Goal: Transaction & Acquisition: Book appointment/travel/reservation

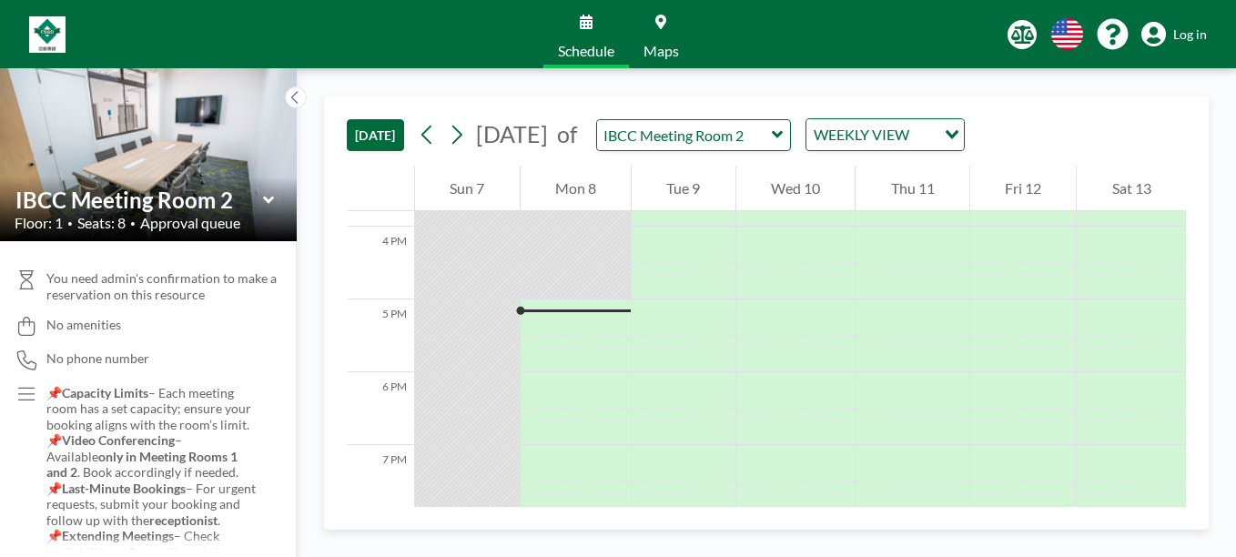
scroll to position [1201, 0]
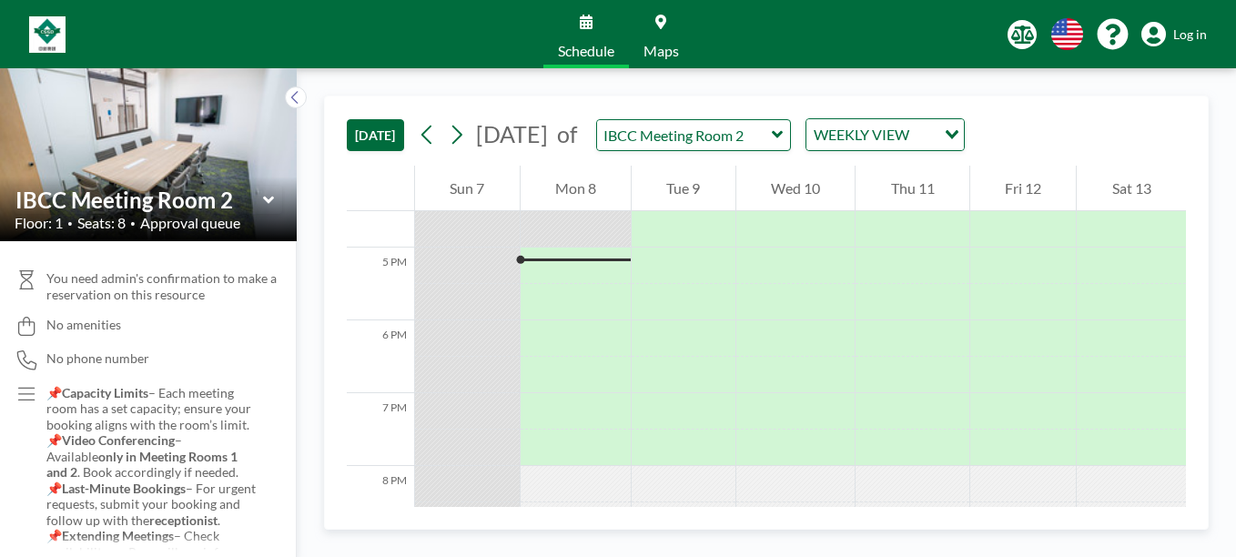
click at [1176, 36] on span "Log in" at bounding box center [1190, 34] width 34 height 16
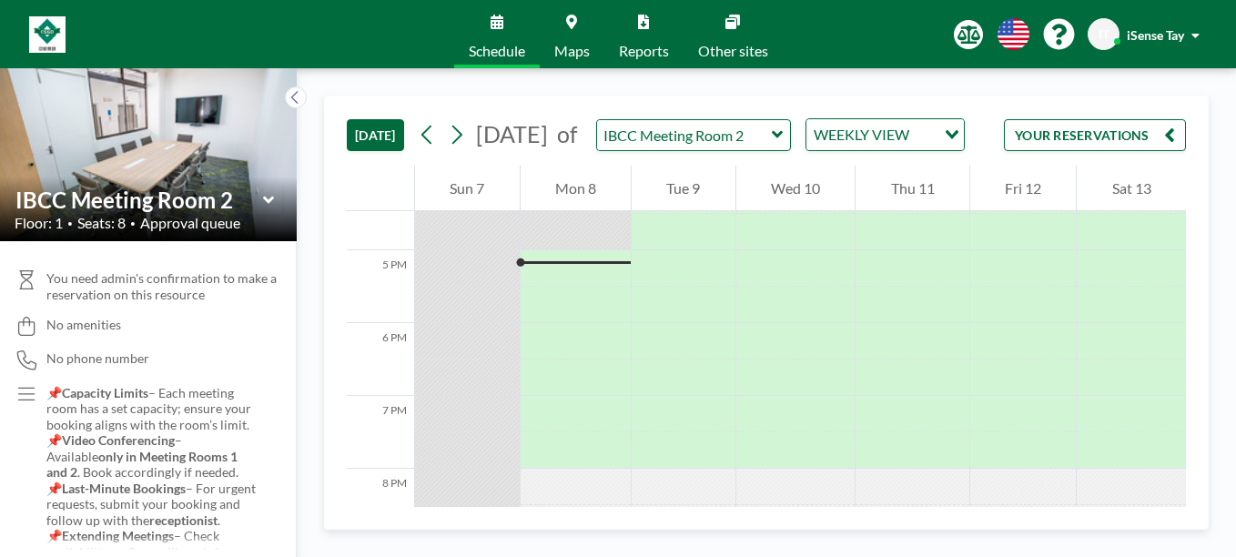
scroll to position [1201, 0]
click at [1171, 144] on icon "button" at bounding box center [1169, 135] width 11 height 22
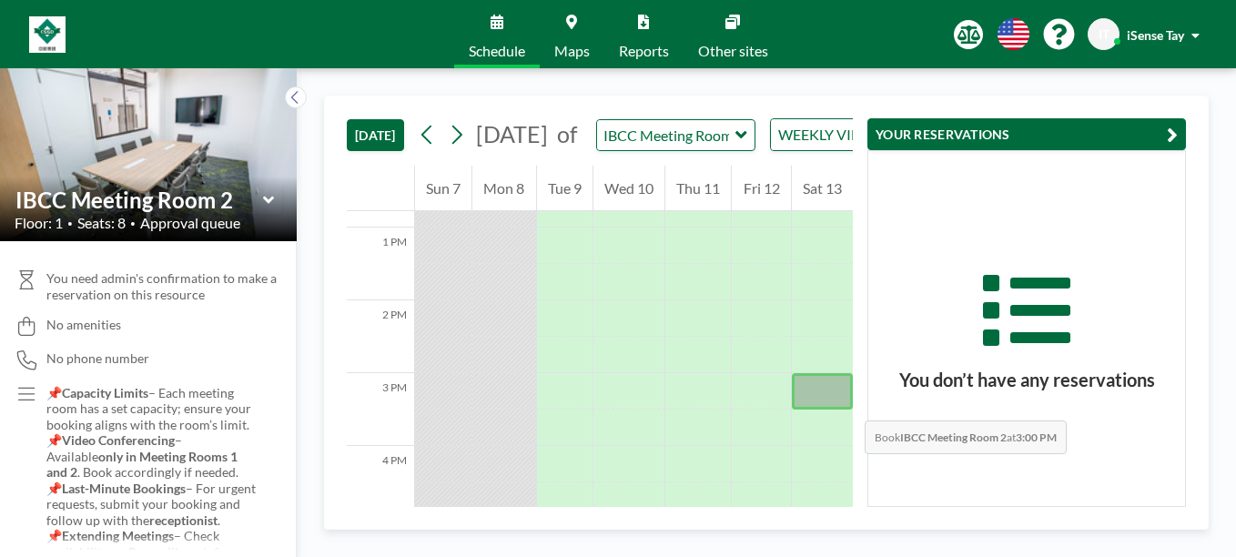
scroll to position [924, 0]
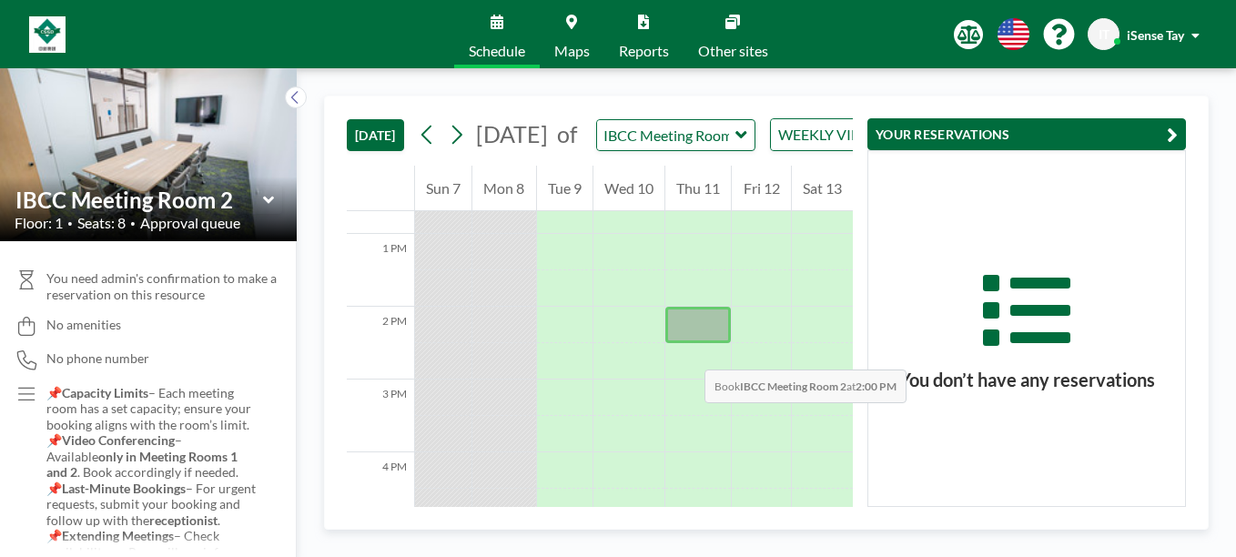
click at [686, 343] on div at bounding box center [698, 325] width 66 height 36
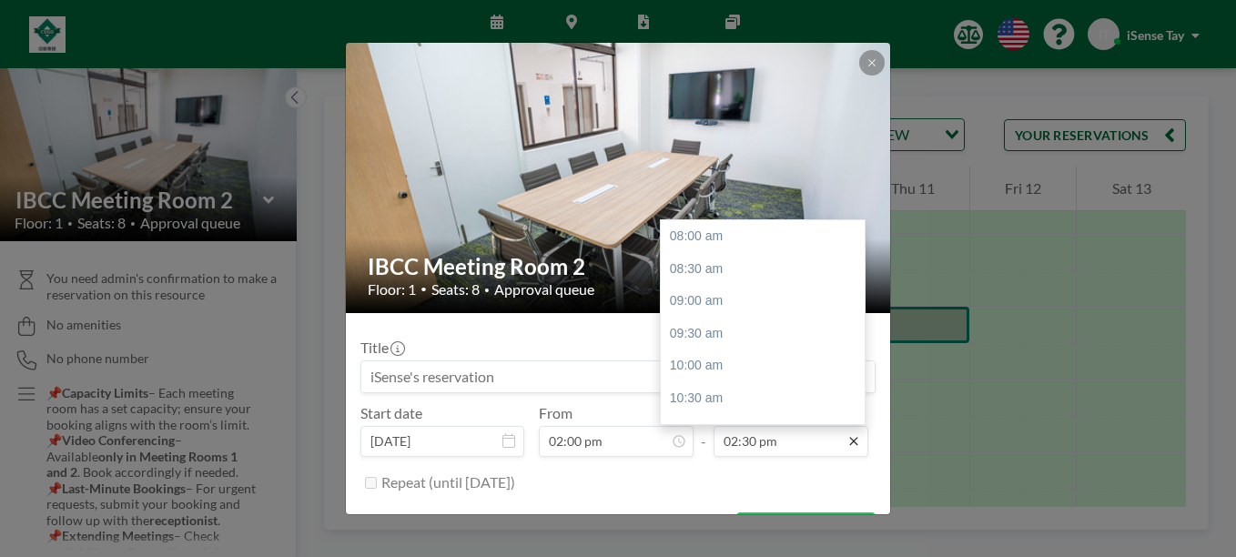
scroll to position [421, 0]
click at [712, 303] on div "03:30 pm" at bounding box center [767, 301] width 213 height 33
type input "03:30 pm"
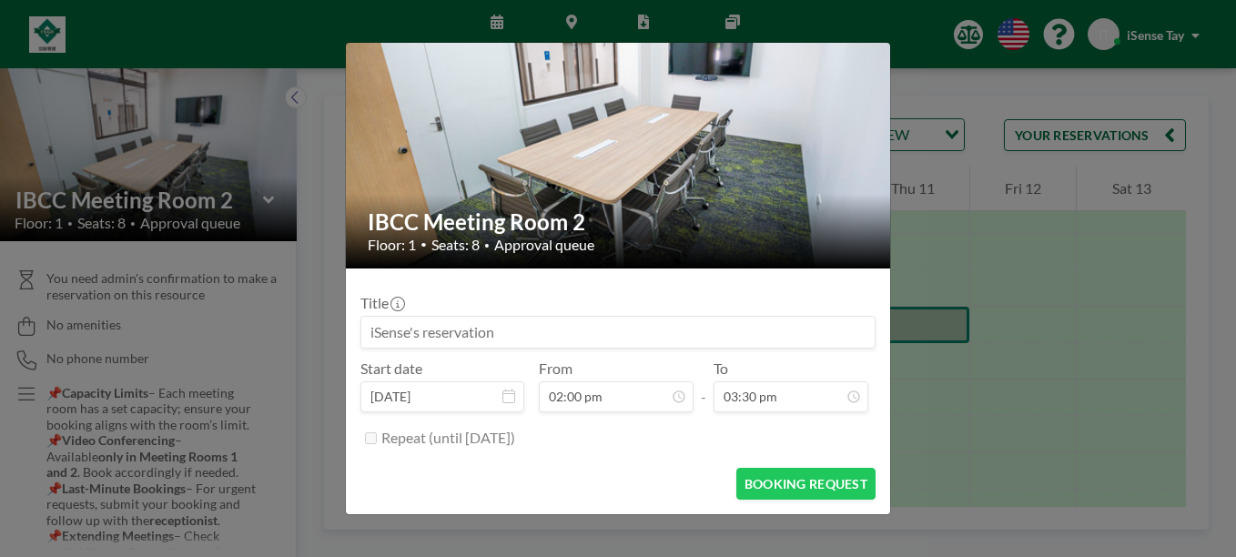
scroll to position [0, 0]
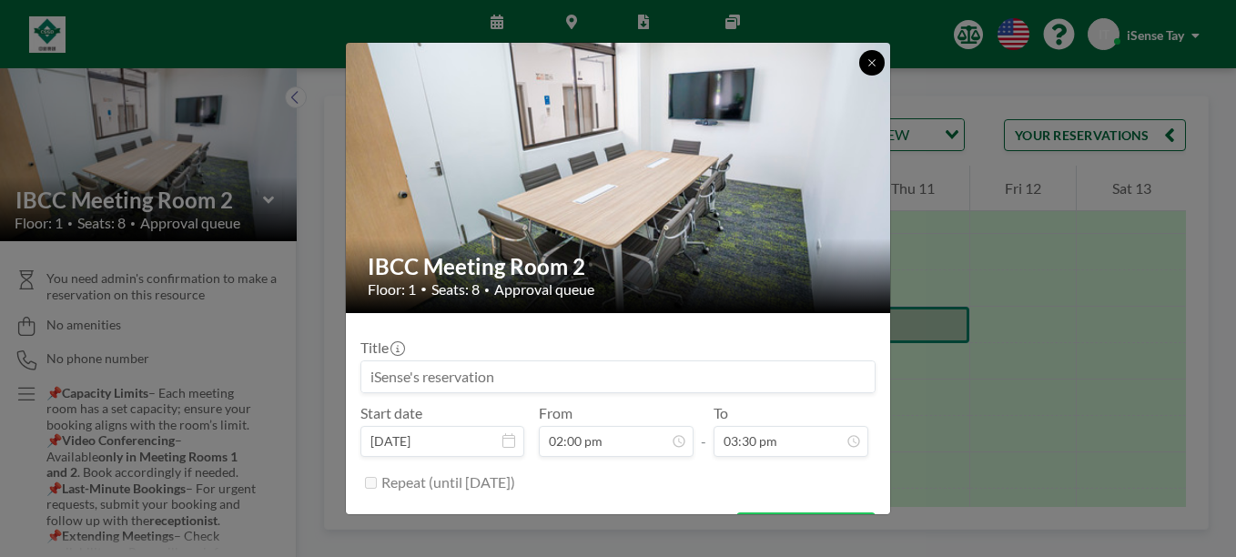
click at [873, 58] on icon at bounding box center [871, 62] width 11 height 11
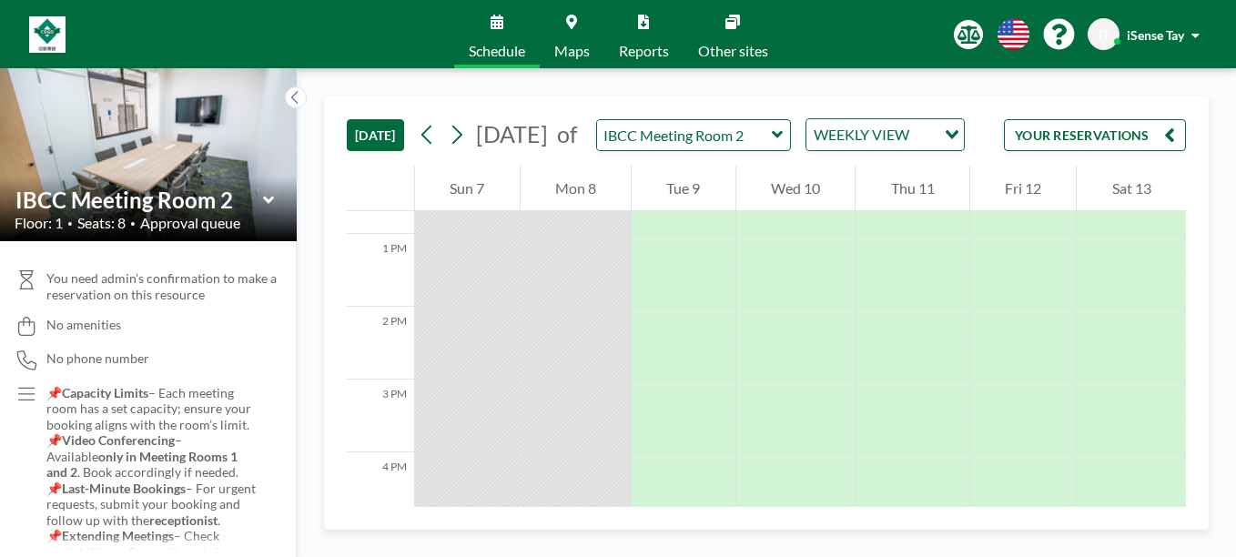
click at [783, 138] on icon at bounding box center [777, 134] width 11 height 7
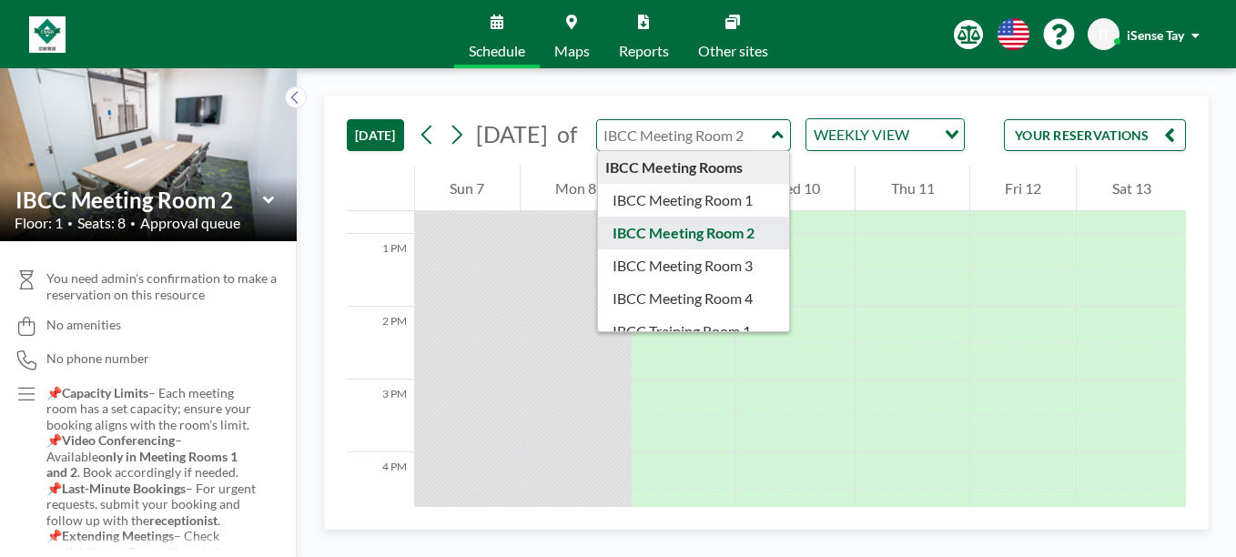
type input "IBCC Meeting Room 2"
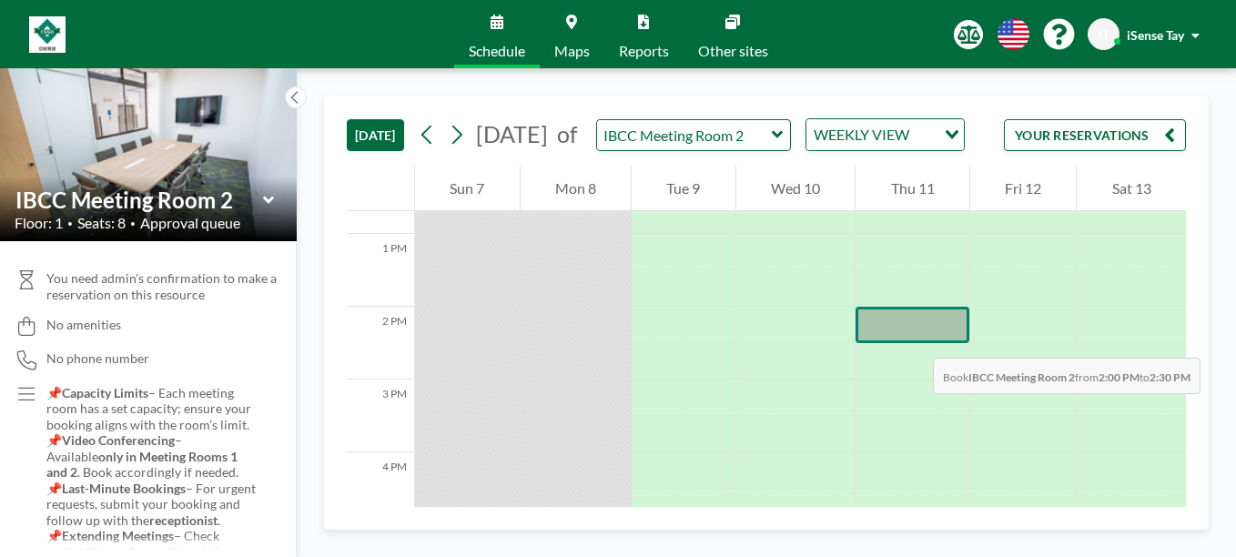
click at [914, 339] on div at bounding box center [912, 325] width 114 height 36
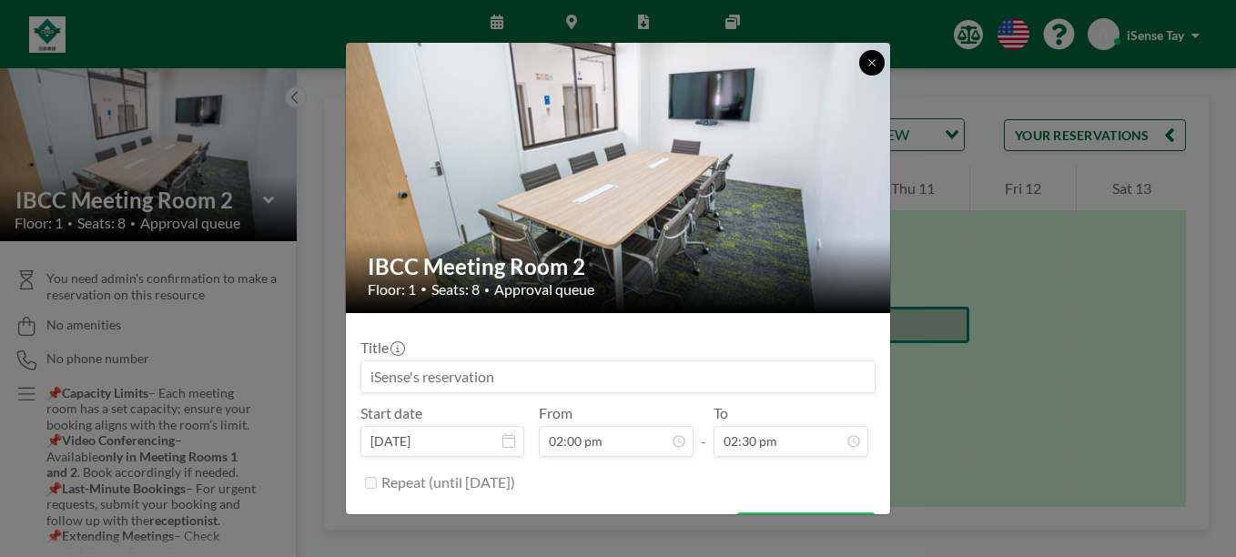
click at [866, 52] on button at bounding box center [871, 62] width 25 height 25
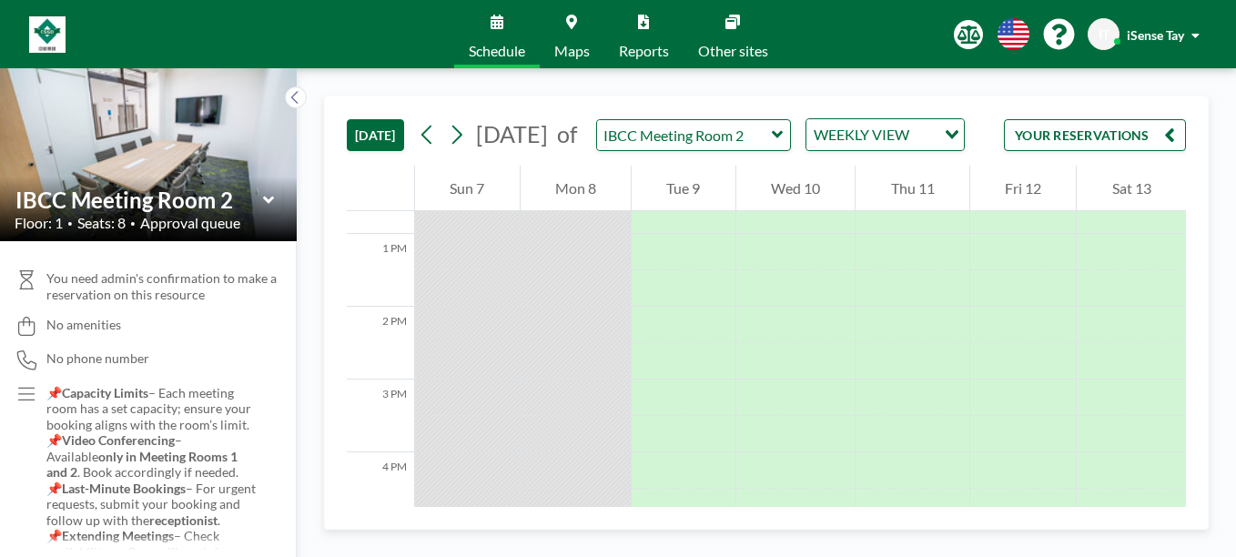
click at [783, 144] on icon at bounding box center [778, 135] width 12 height 18
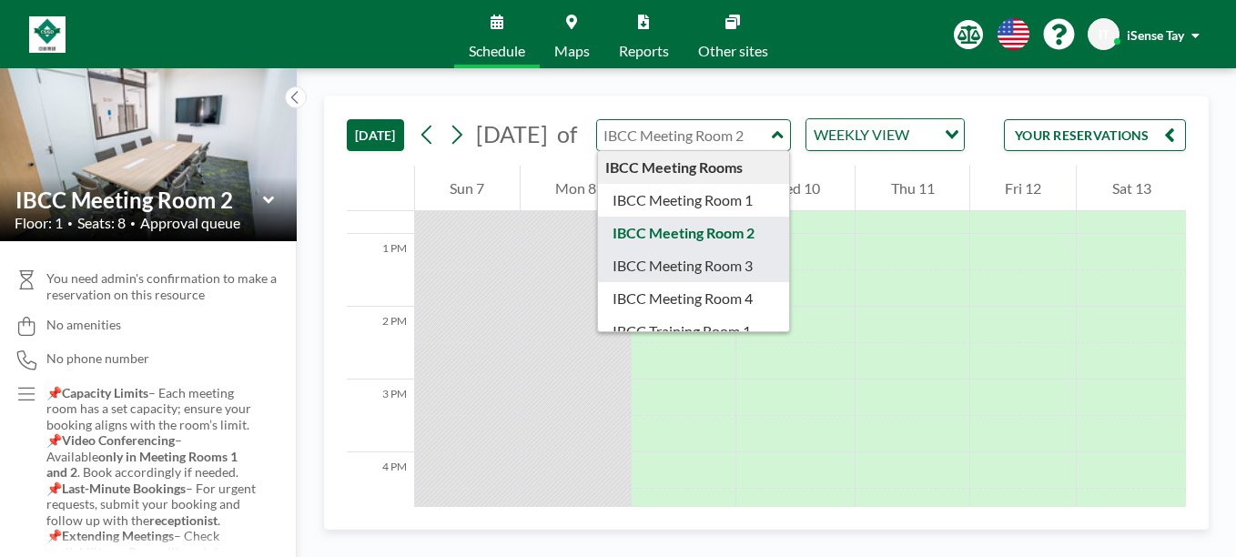
type input "IBCC Meeting Room 3"
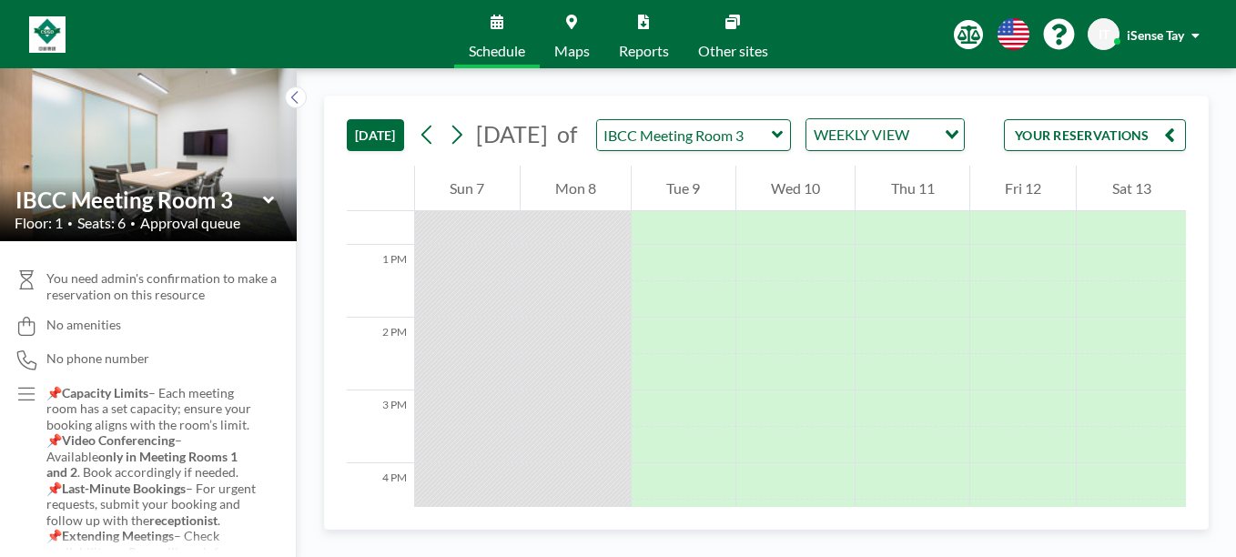
scroll to position [1201, 0]
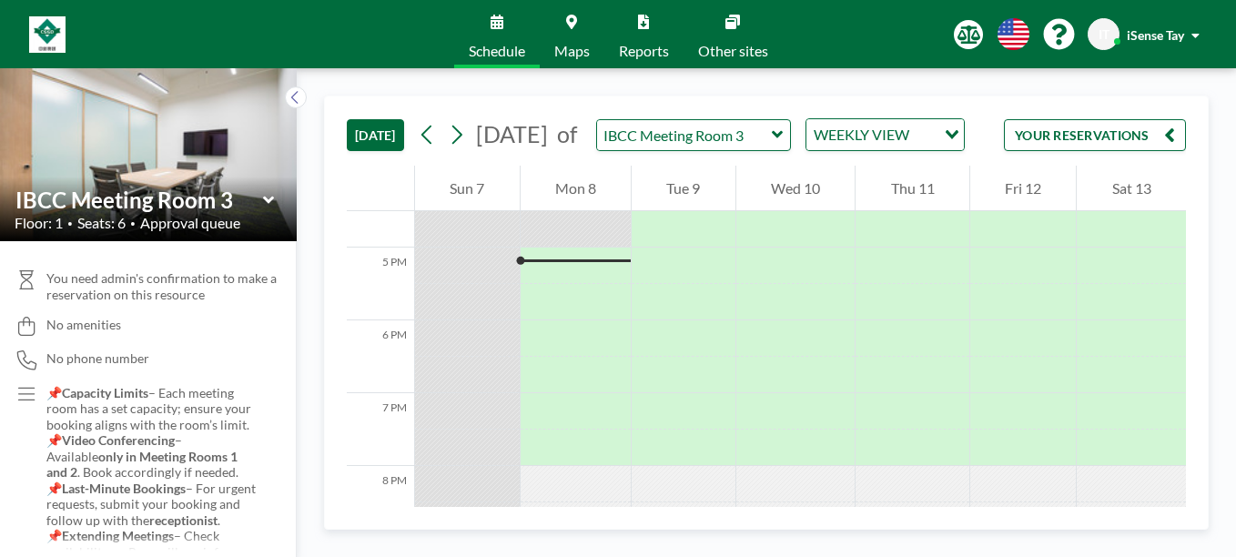
click at [782, 282] on div at bounding box center [795, 265] width 119 height 36
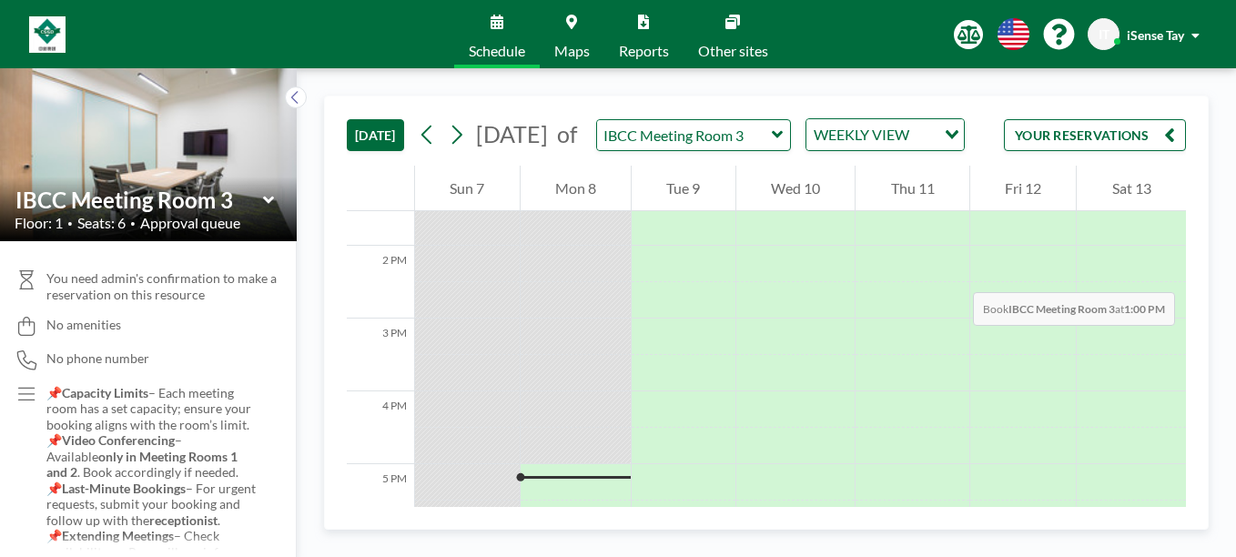
scroll to position [933, 0]
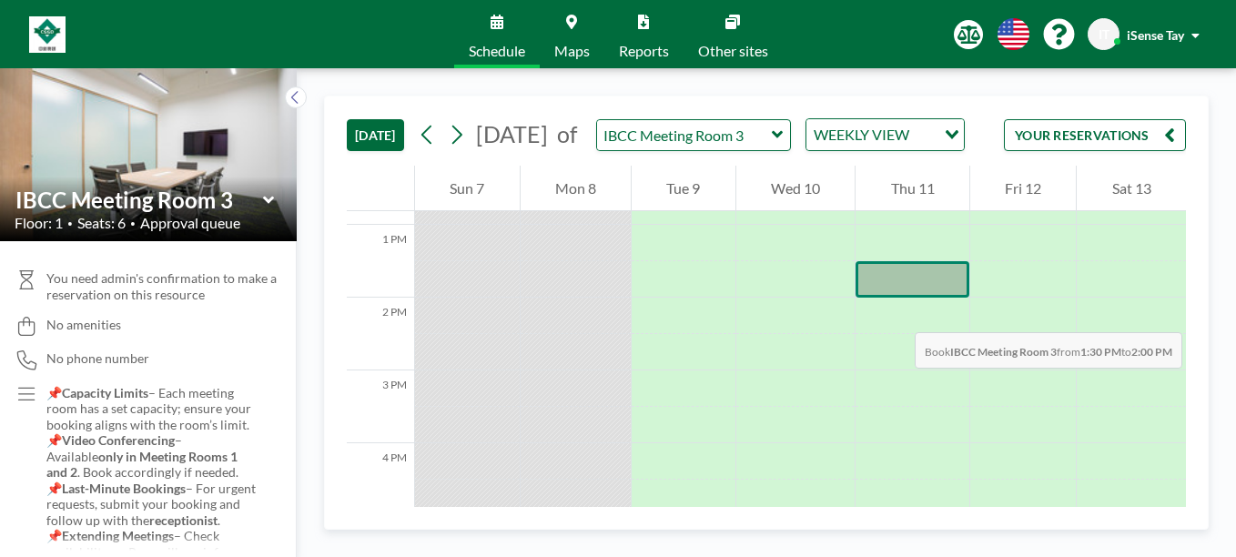
click at [896, 298] on div at bounding box center [912, 279] width 114 height 36
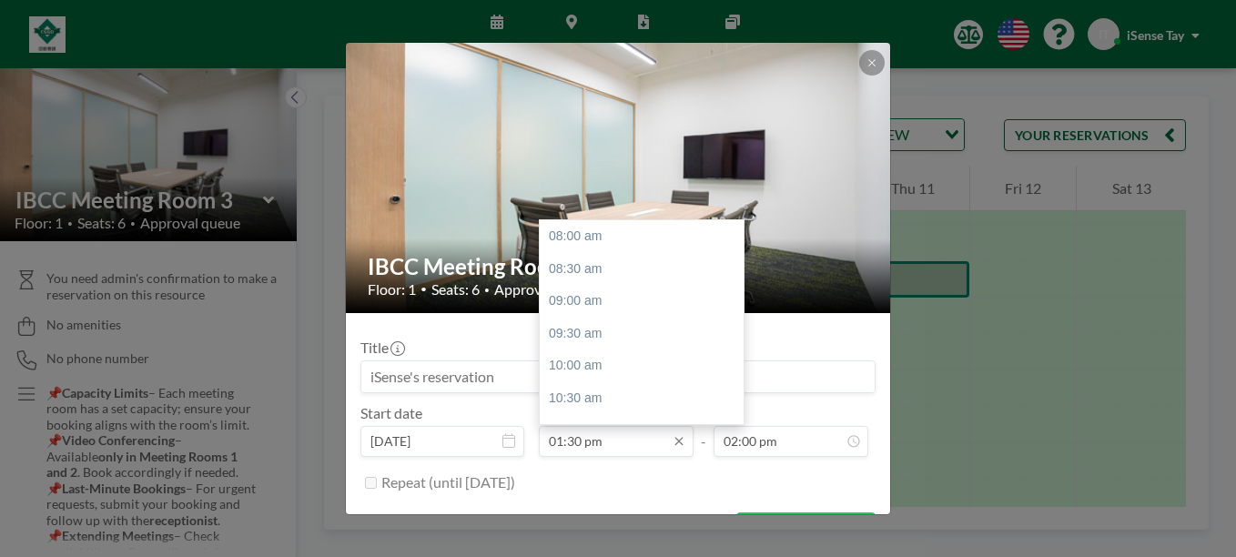
scroll to position [357, 0]
click at [604, 272] on div "02:00 pm" at bounding box center [646, 268] width 213 height 33
type input "02:00 pm"
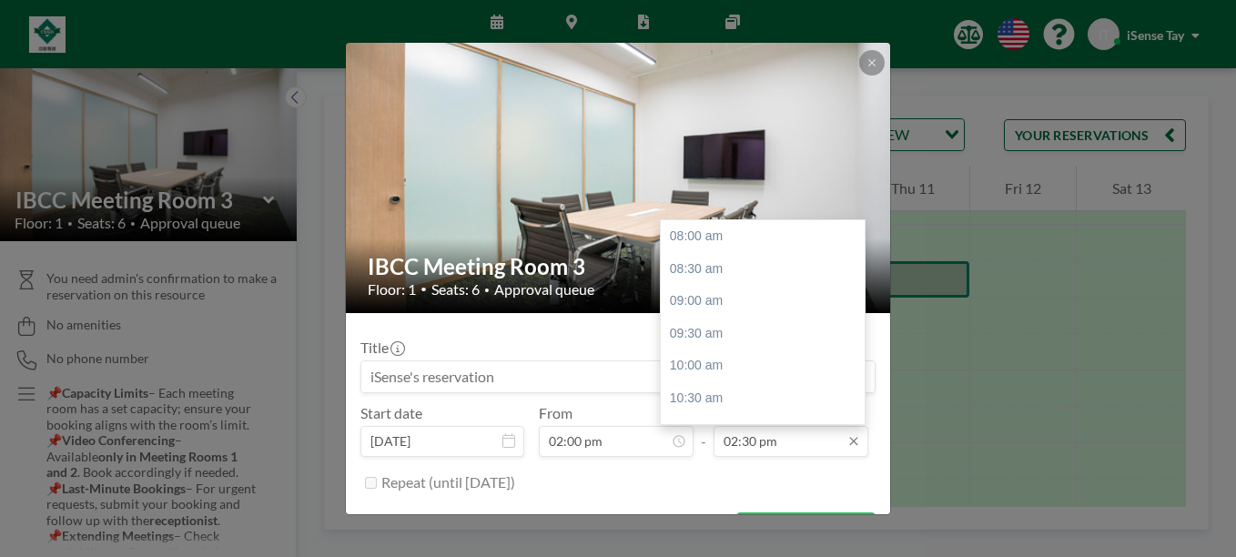
scroll to position [421, 0]
click at [819, 440] on input "02:30 pm" at bounding box center [790, 441] width 155 height 31
click at [739, 298] on div "03:30 pm" at bounding box center [767, 301] width 213 height 33
type input "03:30 pm"
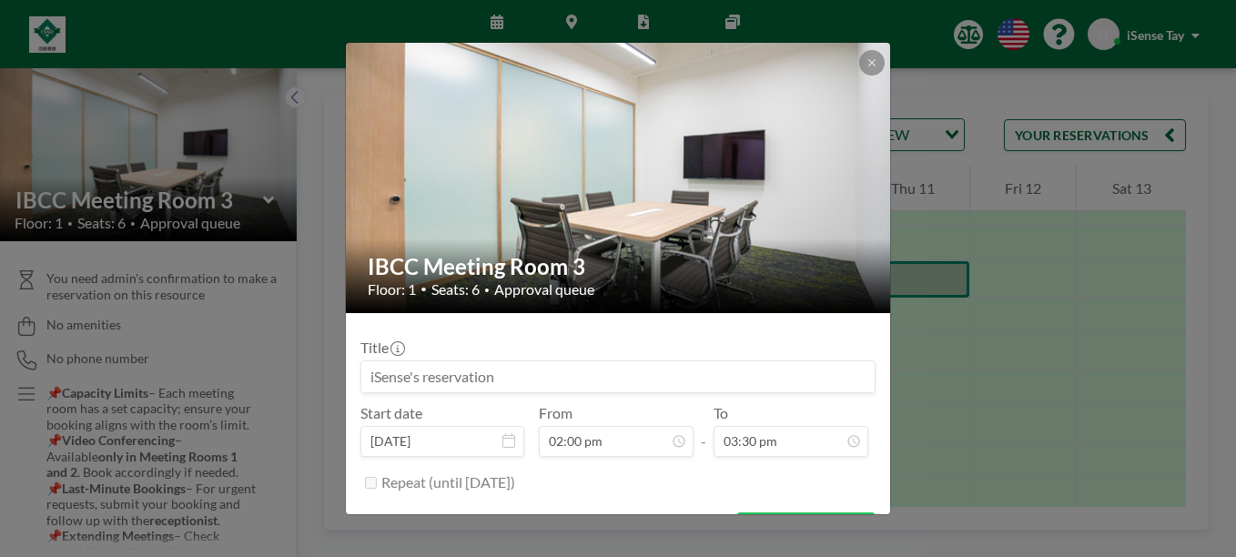
scroll to position [45, 0]
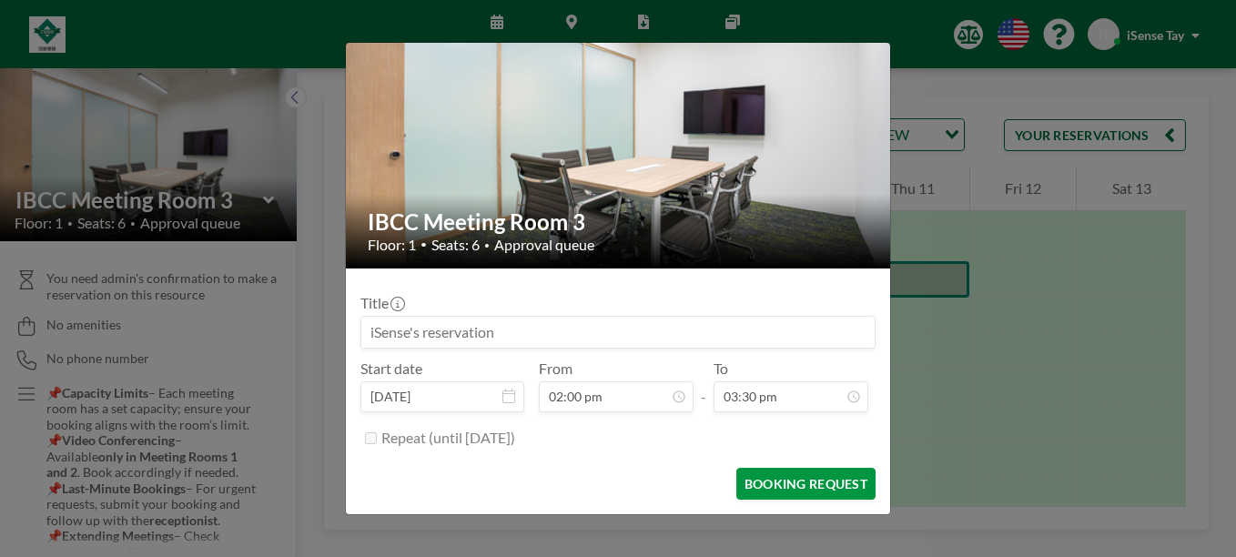
click at [796, 490] on button "BOOKING REQUEST" at bounding box center [805, 484] width 139 height 32
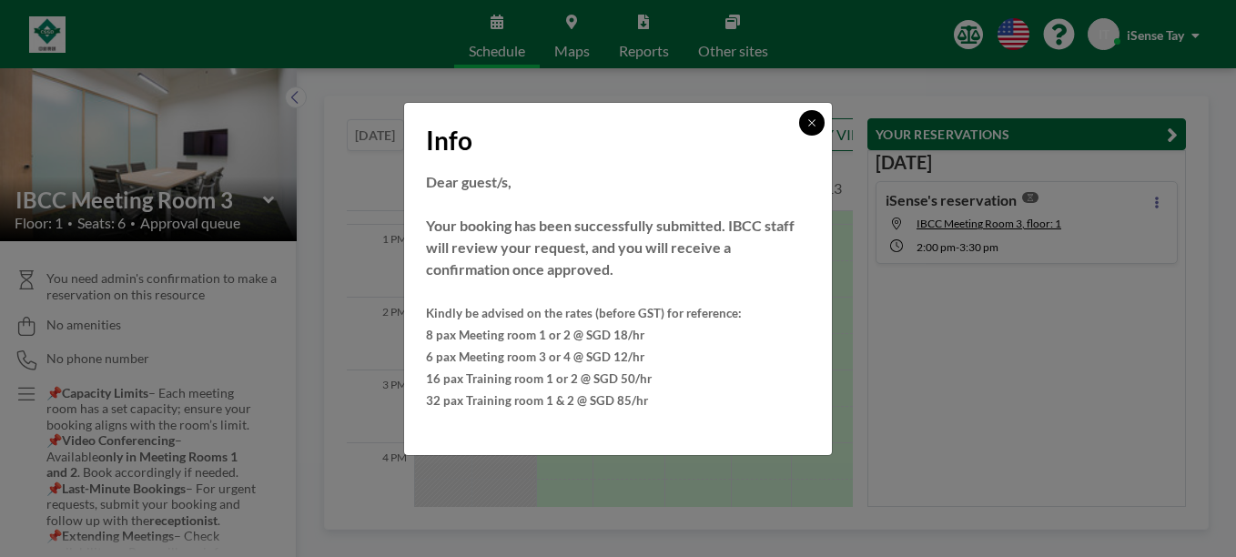
click at [813, 119] on icon at bounding box center [811, 122] width 11 height 11
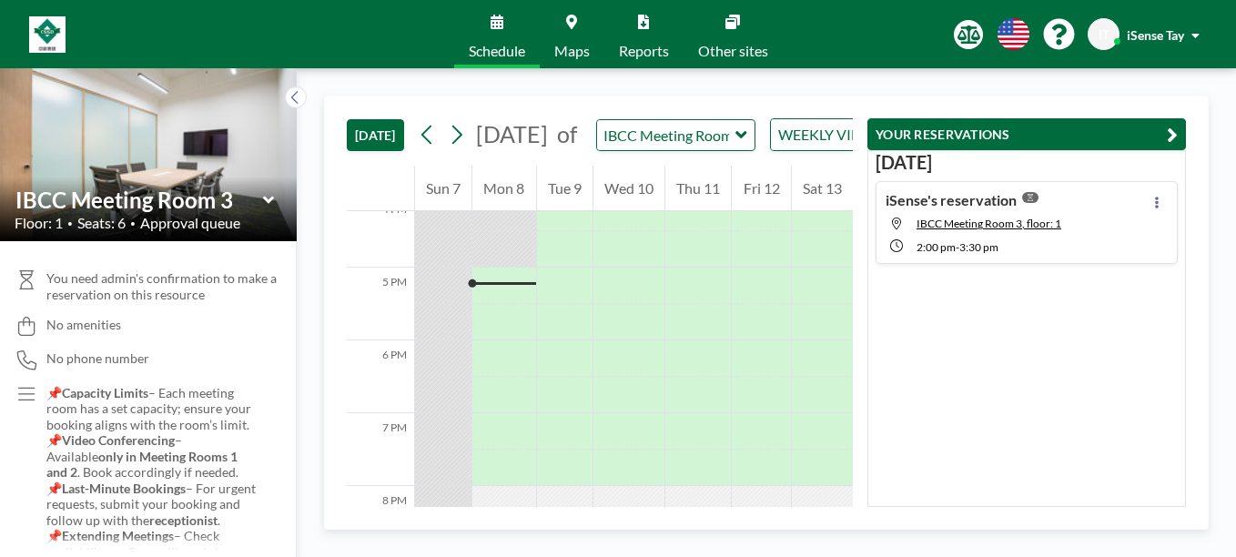
scroll to position [1201, 0]
